Goal: Find specific page/section: Find specific page/section

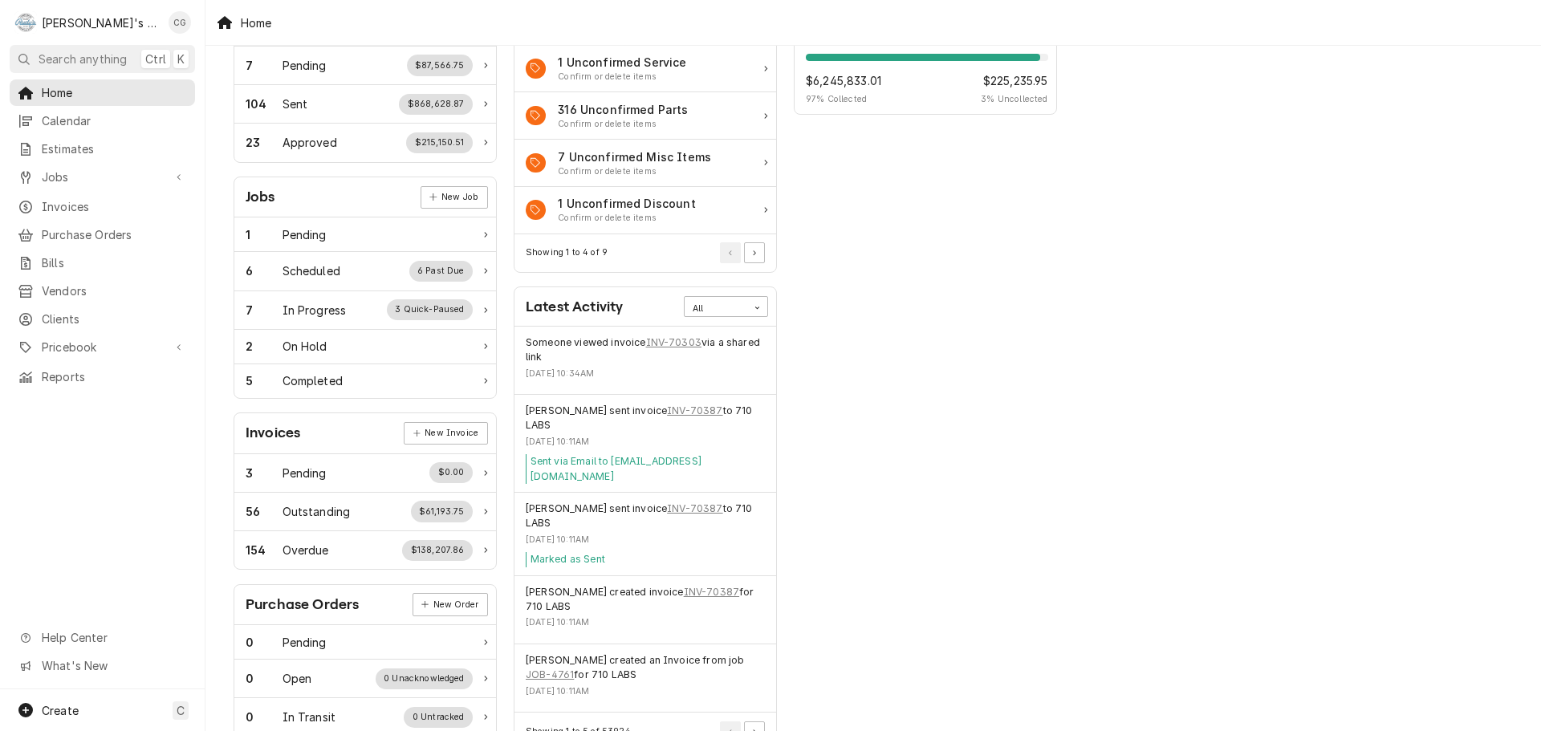
scroll to position [161, 0]
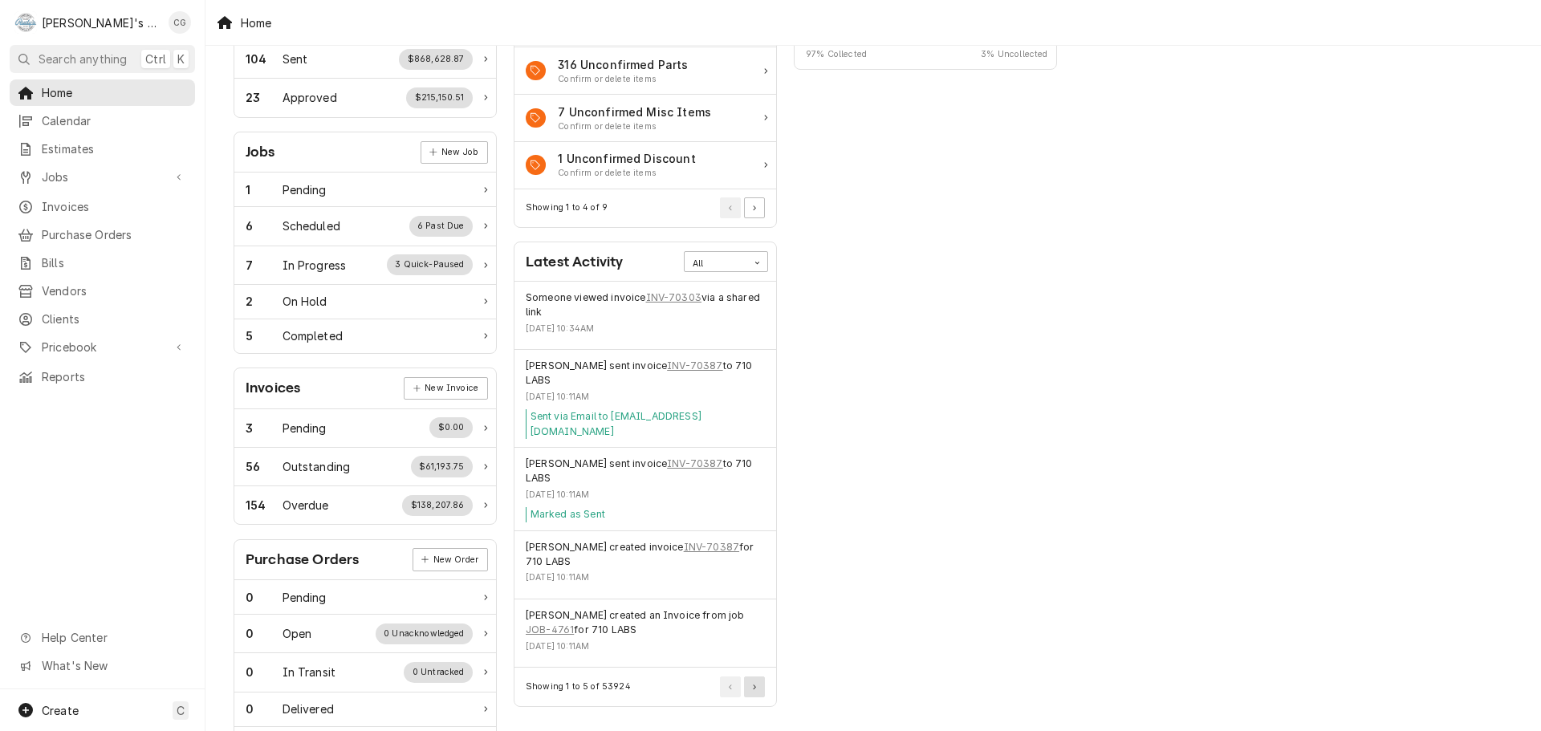
click at [759, 677] on button "Pagination Controls" at bounding box center [754, 687] width 21 height 21
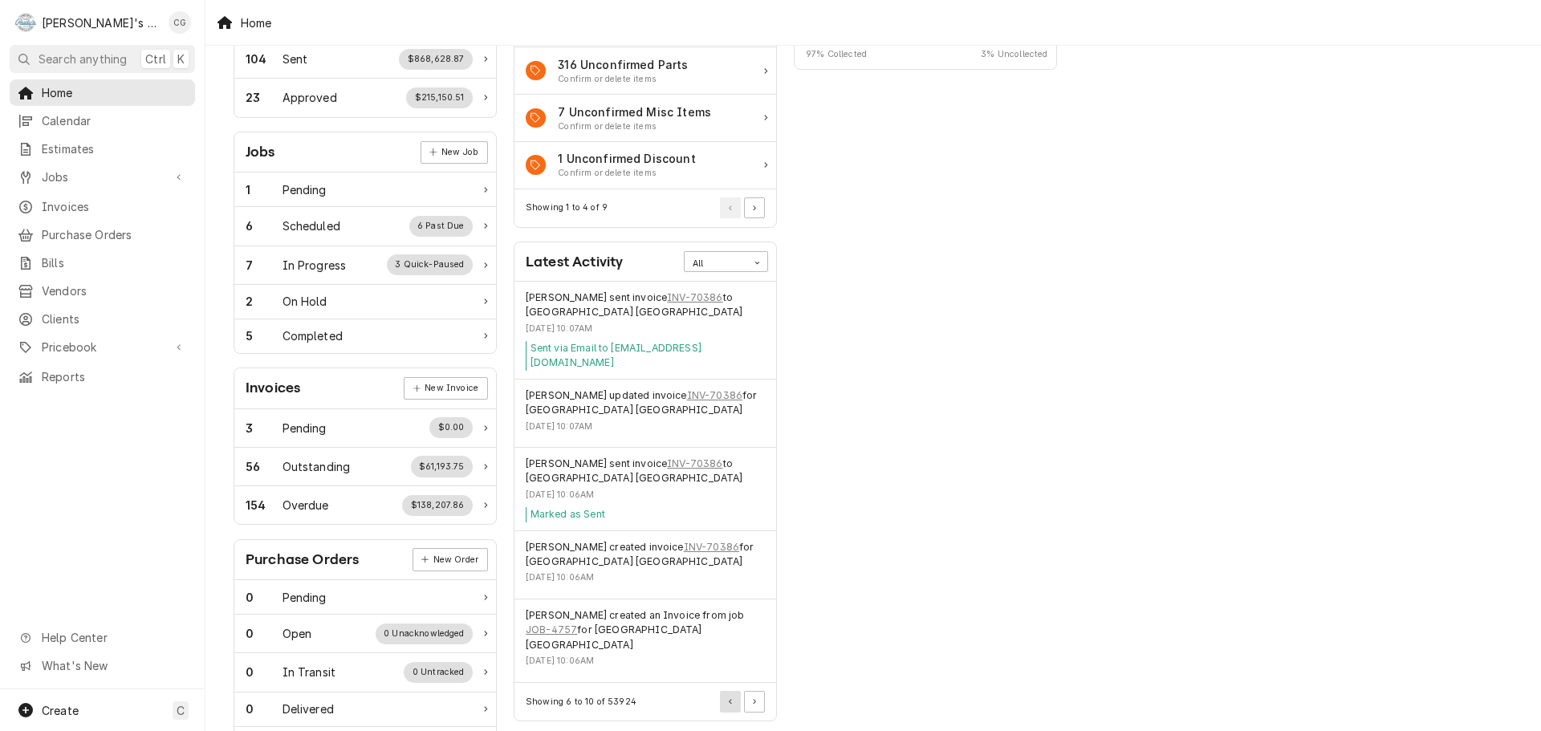
click at [735, 691] on button "Pagination Controls" at bounding box center [730, 701] width 21 height 21
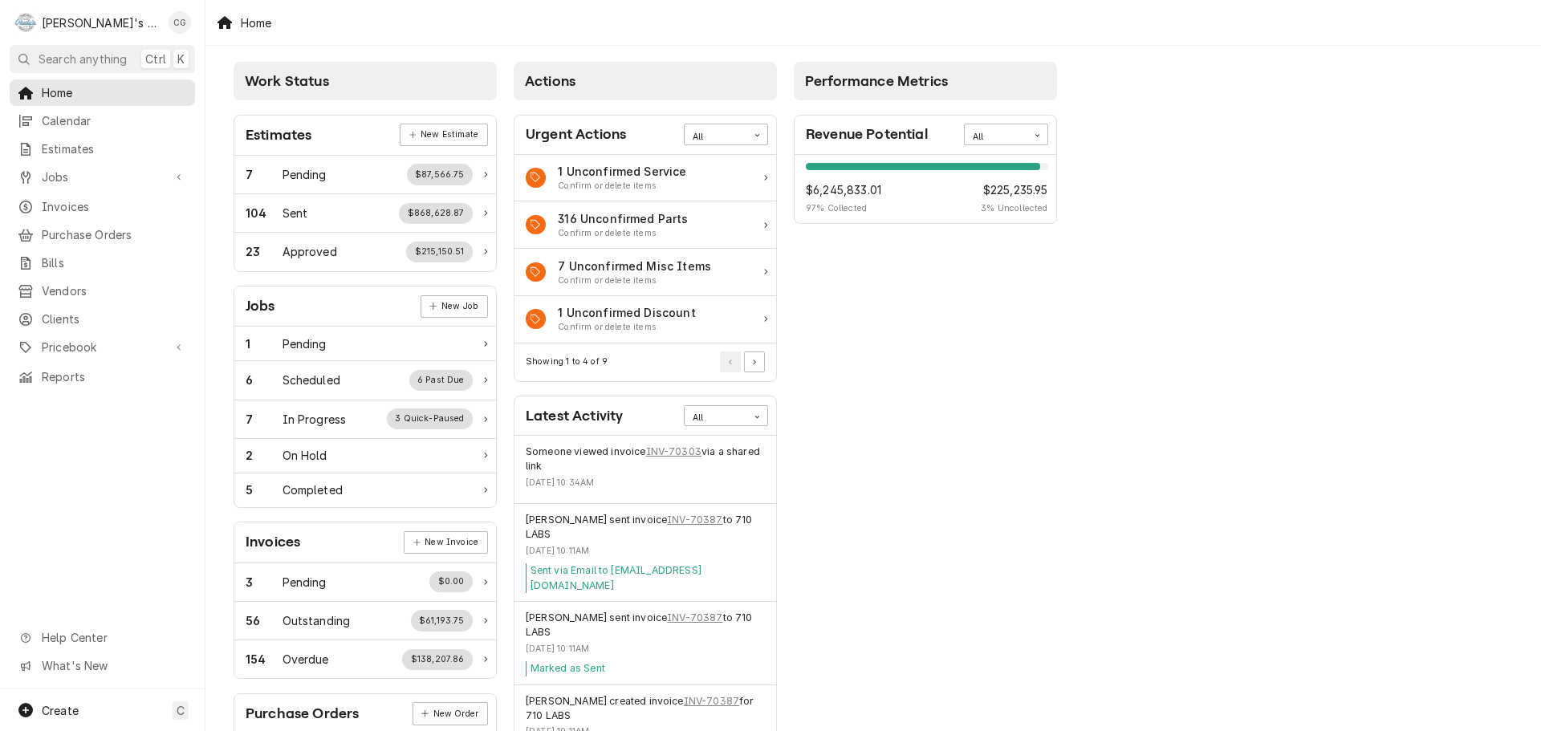
scroll to position [0, 0]
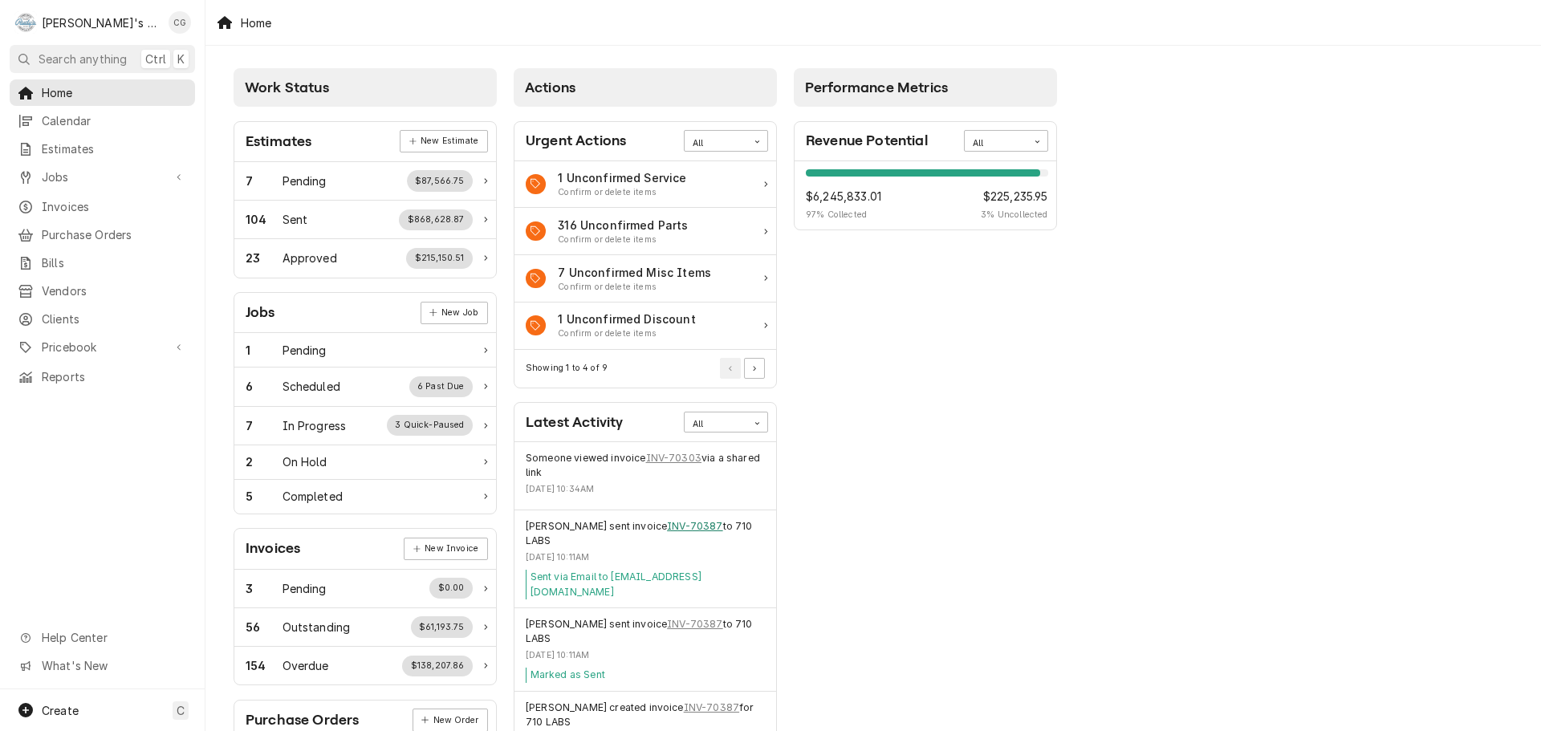
click at [689, 527] on link "INV-70387" at bounding box center [694, 526] width 55 height 14
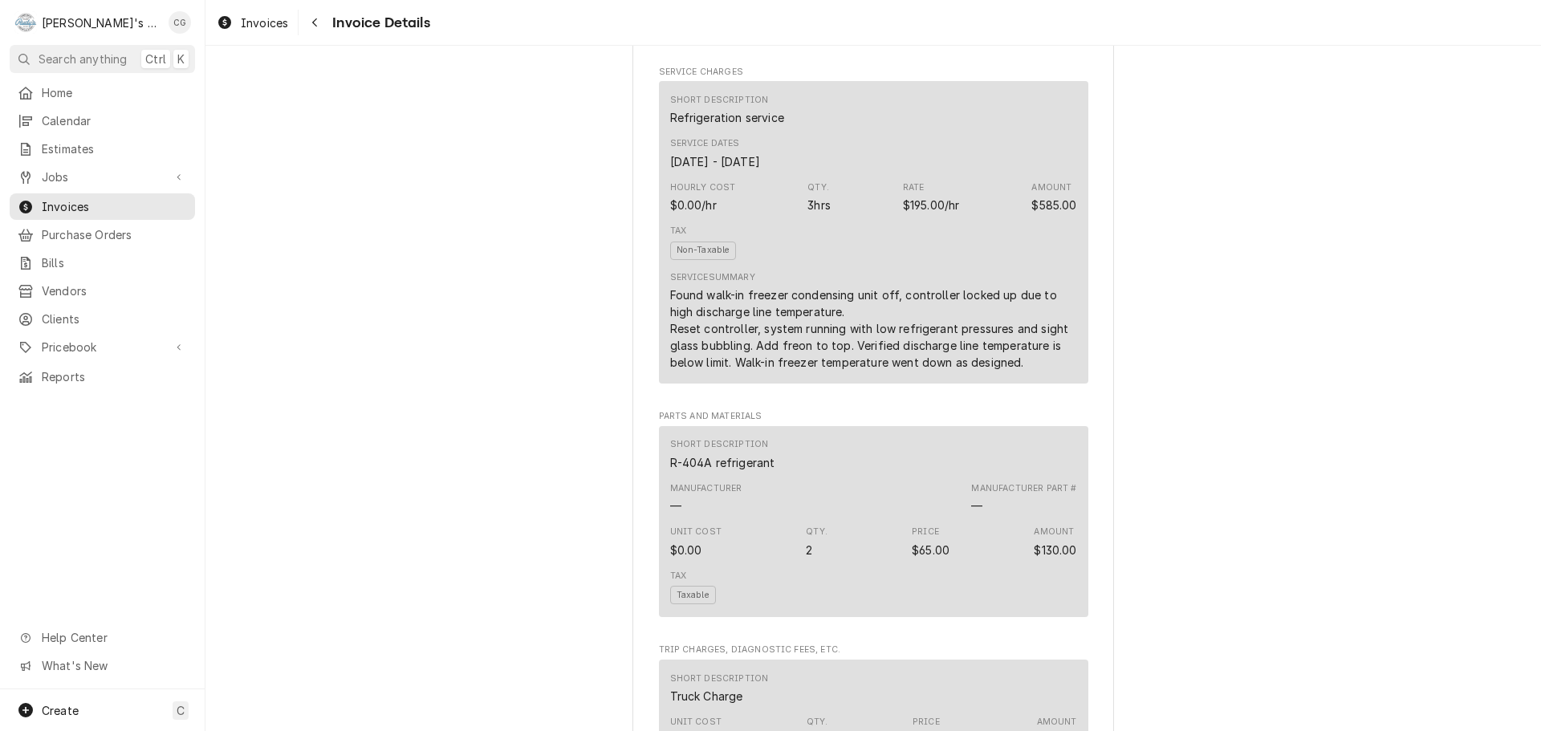
scroll to position [686, 0]
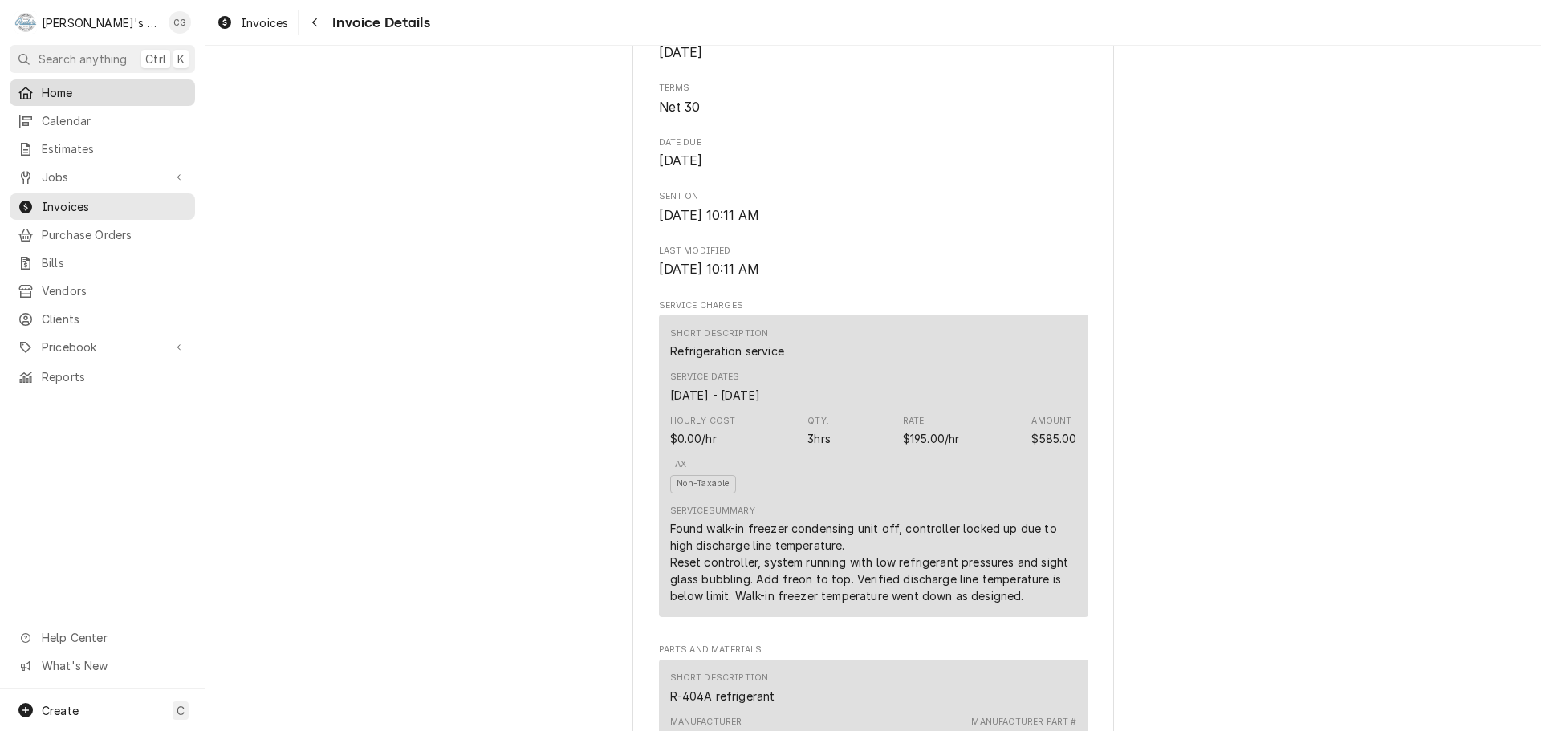
click at [140, 92] on span "Home" at bounding box center [114, 92] width 145 height 17
